Goal: Task Accomplishment & Management: Manage account settings

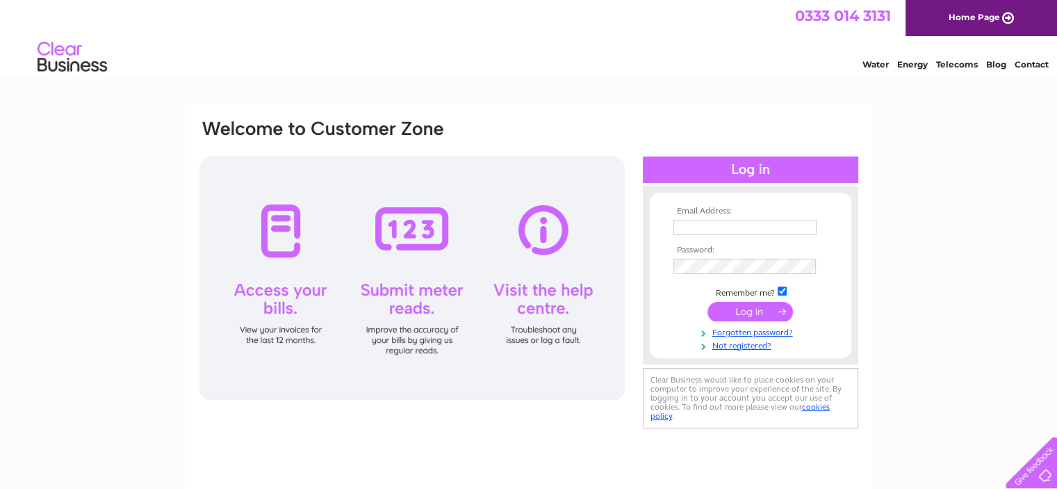
type input "ccordner@clydedefencelawyers.com"
click at [281, 235] on div at bounding box center [411, 277] width 425 height 243
click at [740, 311] on input "submit" at bounding box center [750, 311] width 85 height 19
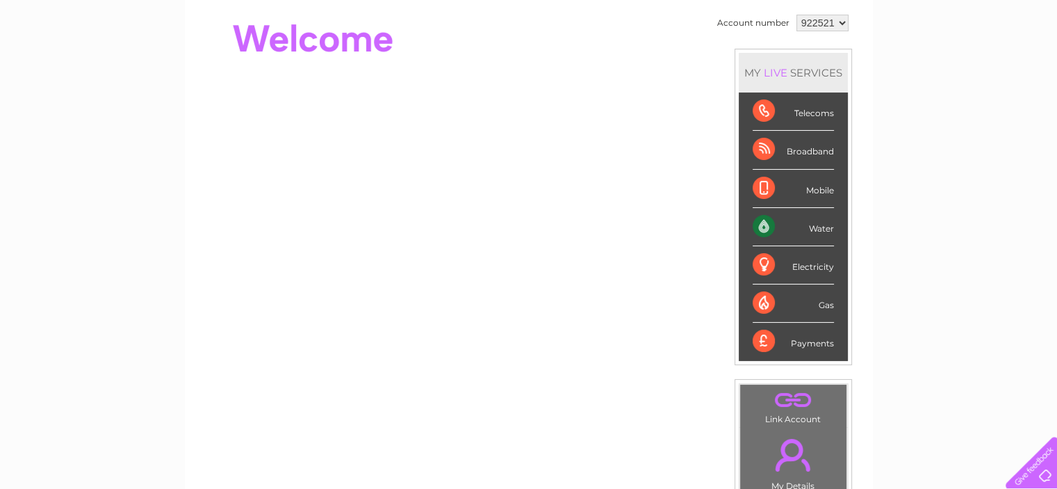
scroll to position [139, 0]
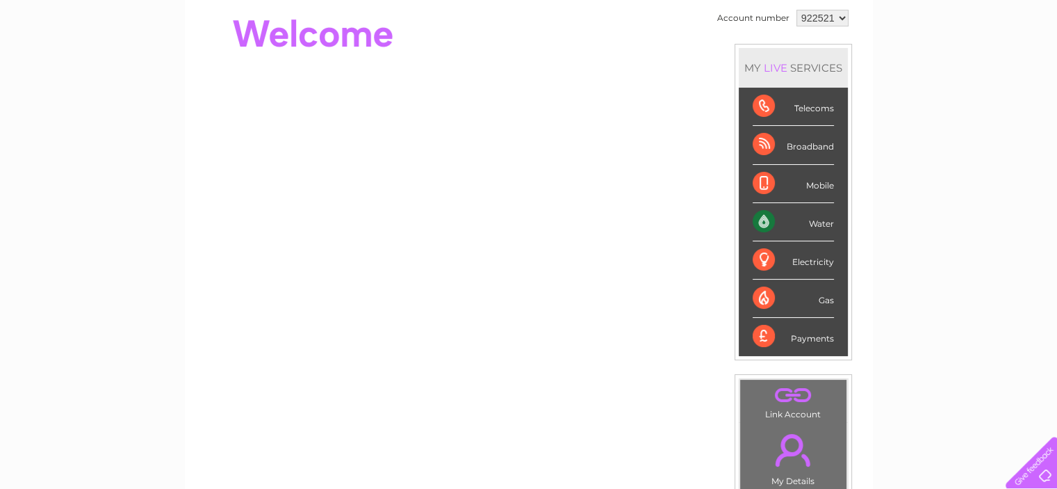
click at [808, 218] on div "Water" at bounding box center [793, 222] width 81 height 38
click at [762, 218] on div "Water" at bounding box center [793, 222] width 81 height 38
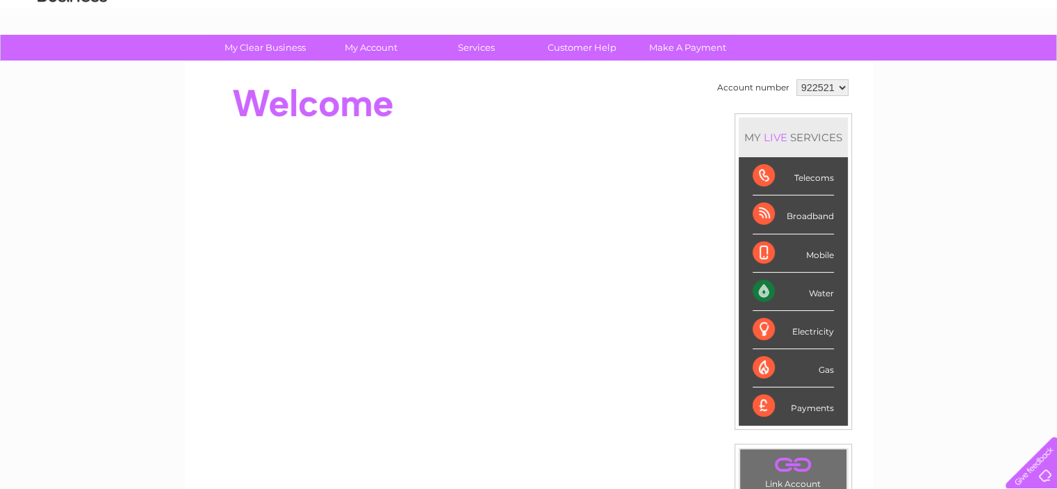
scroll to position [0, 0]
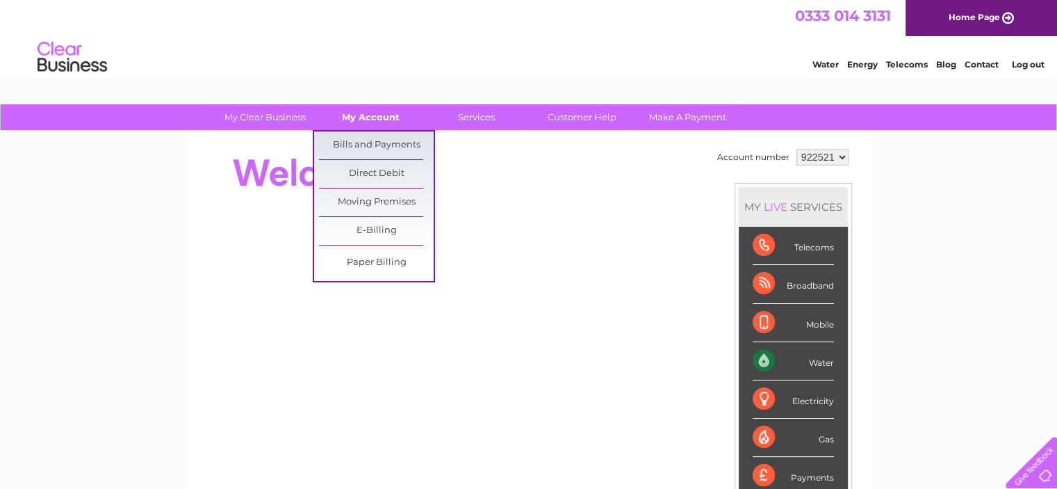
click at [381, 119] on link "My Account" at bounding box center [370, 117] width 115 height 26
click at [387, 149] on link "Bills and Payments" at bounding box center [376, 145] width 115 height 28
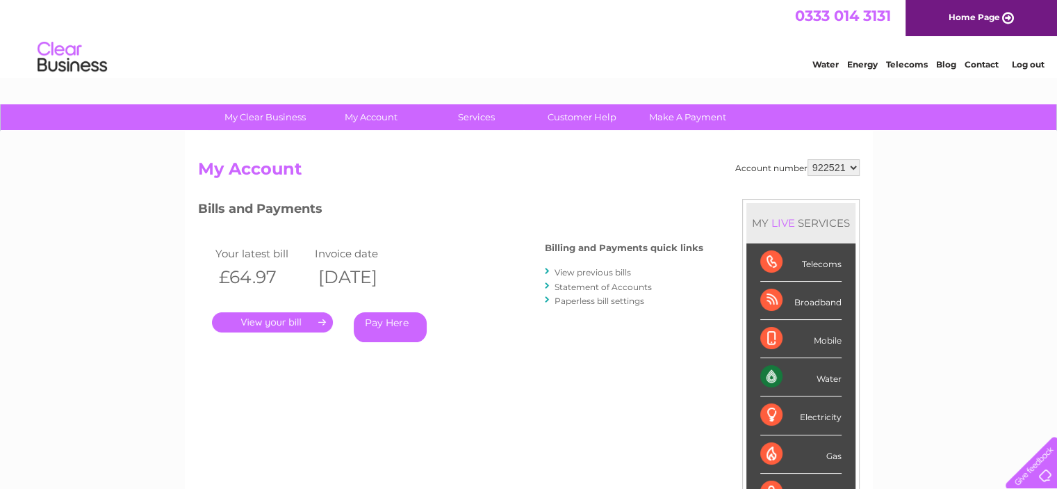
click at [288, 324] on link "." at bounding box center [272, 322] width 121 height 20
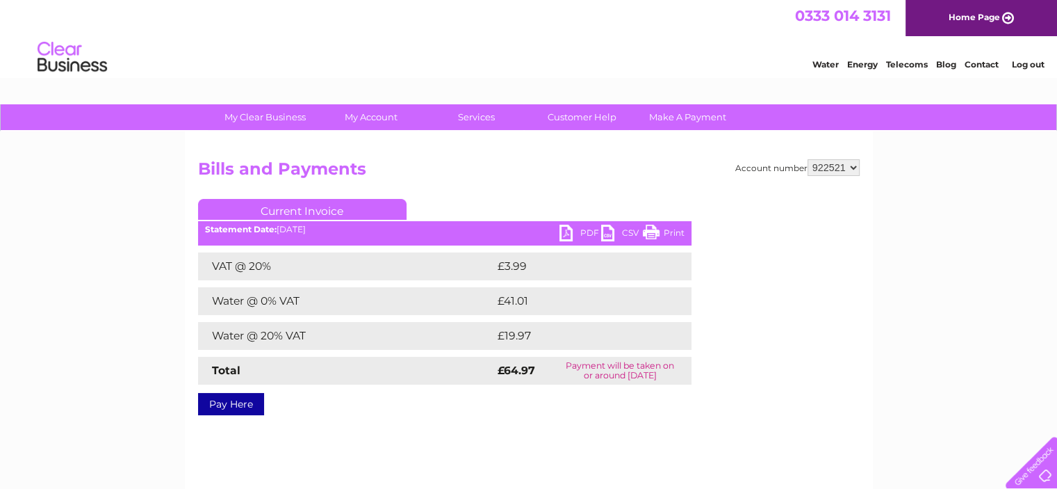
click at [663, 230] on link "Print" at bounding box center [664, 234] width 42 height 20
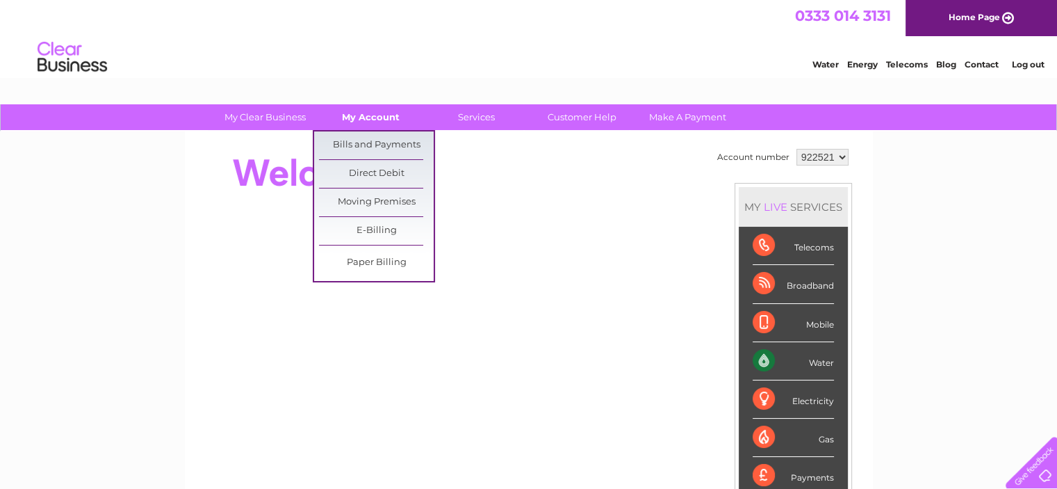
click at [377, 113] on link "My Account" at bounding box center [370, 117] width 115 height 26
click at [384, 149] on link "Bills and Payments" at bounding box center [376, 145] width 115 height 28
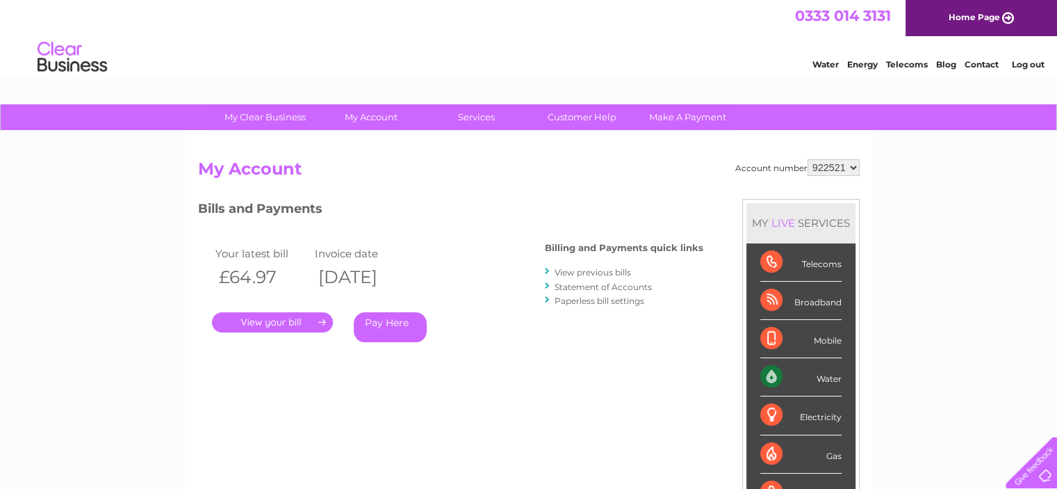
click at [309, 320] on link "." at bounding box center [272, 322] width 121 height 20
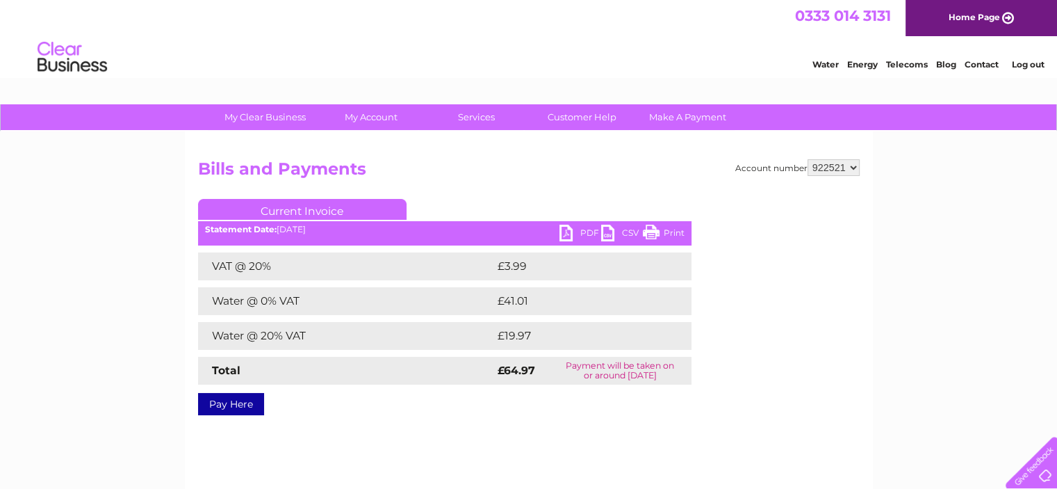
click at [665, 229] on link "Print" at bounding box center [664, 234] width 42 height 20
